Goal: Information Seeking & Learning: Learn about a topic

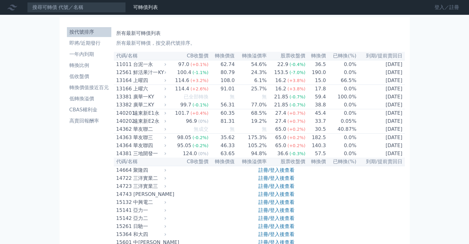
click at [435, 7] on link "登入／註冊" at bounding box center [447, 7] width 35 height 10
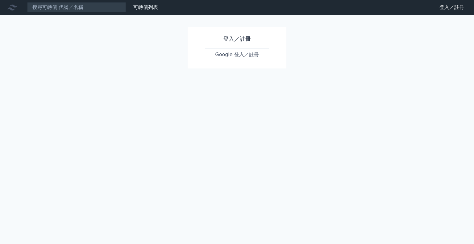
click at [220, 55] on link "Google 登入／註冊" at bounding box center [237, 54] width 64 height 13
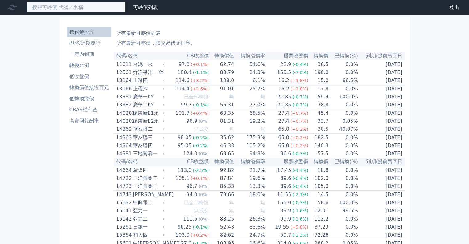
click at [89, 8] on input at bounding box center [76, 7] width 99 height 10
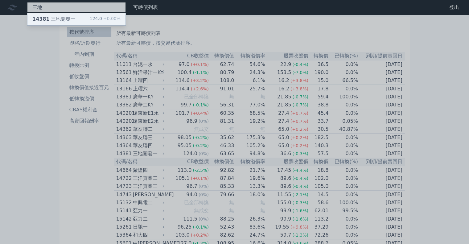
type input "三地"
click at [84, 17] on div "14381 三地開發一 124.0 +0.00%" at bounding box center [76, 19] width 98 height 12
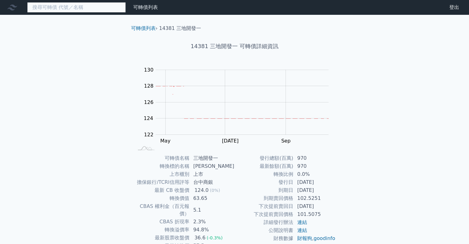
click at [58, 6] on input at bounding box center [76, 7] width 99 height 10
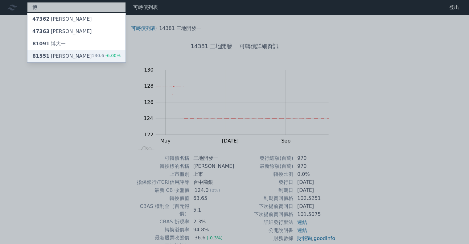
type input "博"
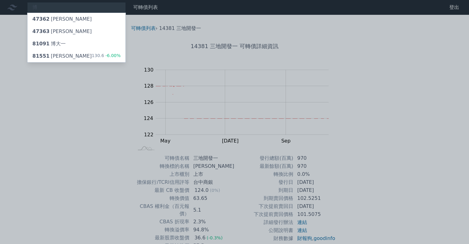
click at [47, 56] on div "博 47362 泰博二 47363 泰博三 81091 博大一 81551 博智一 130.6 -6.00% 可轉債列表 財務數據 可轉債列表 財務數據 登出…" at bounding box center [234, 146] width 469 height 293
click at [47, 56] on div "81551 博智一" at bounding box center [62, 55] width 60 height 7
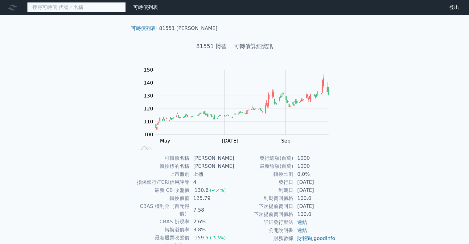
click at [74, 8] on input at bounding box center [76, 7] width 99 height 10
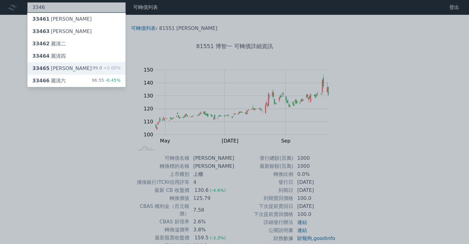
type input "3346"
click at [60, 71] on div "33465 麗清五" at bounding box center [62, 68] width 60 height 7
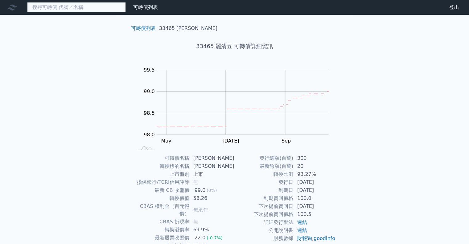
click at [89, 10] on input at bounding box center [76, 7] width 99 height 10
click at [85, 5] on input at bounding box center [76, 7] width 99 height 10
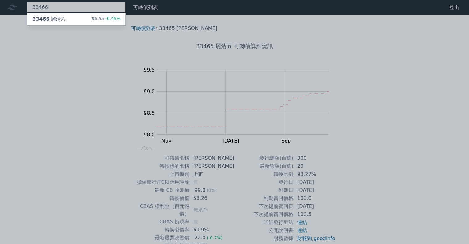
type input "33466"
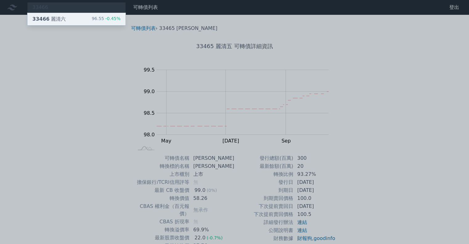
click at [36, 20] on span "33466" at bounding box center [40, 19] width 17 height 6
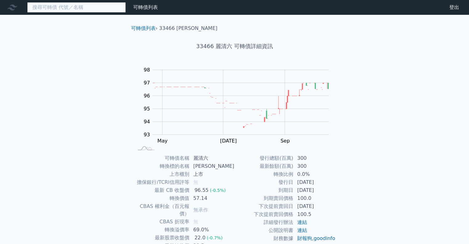
click at [79, 8] on input at bounding box center [76, 7] width 99 height 10
click at [146, 8] on link "可轉債列表" at bounding box center [145, 7] width 25 height 6
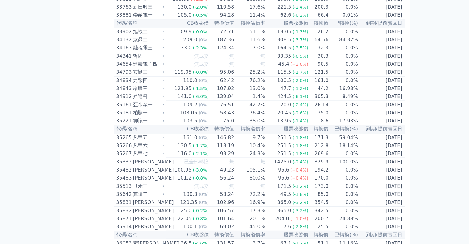
scroll to position [1203, 0]
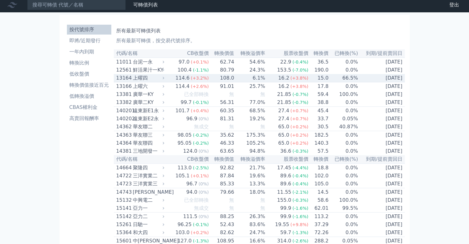
scroll to position [0, 0]
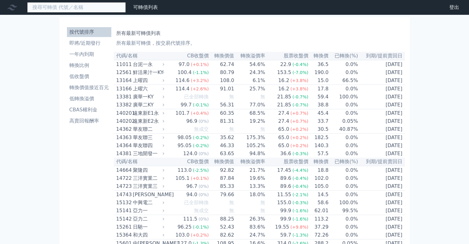
click at [73, 7] on input at bounding box center [76, 7] width 99 height 10
type input "˙"
type input "ˊ"
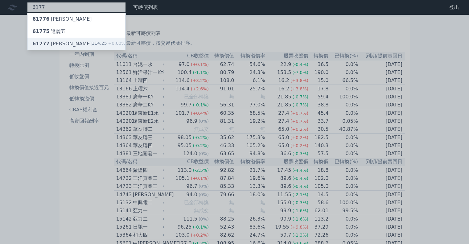
type input "6177"
click at [80, 47] on div "61777 達麗七 114.25 +0.00%" at bounding box center [76, 44] width 98 height 12
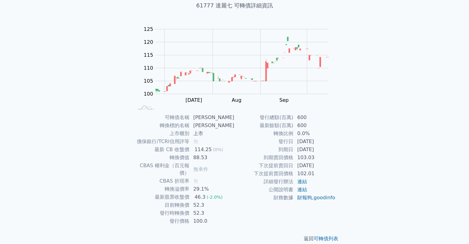
scroll to position [42, 0]
